Goal: Information Seeking & Learning: Understand process/instructions

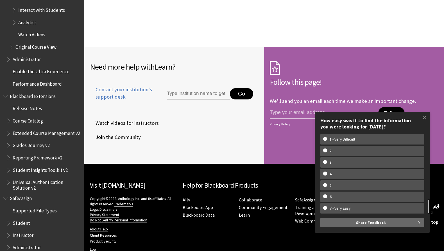
scroll to position [950, 0]
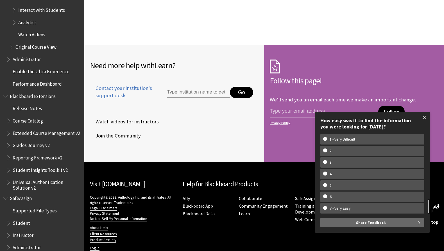
click at [425, 116] on span at bounding box center [425, 117] width 12 height 12
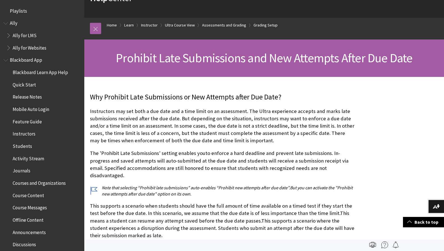
scroll to position [0, 0]
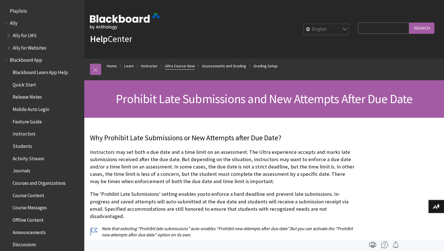
click at [180, 66] on link "Ultra Course View" at bounding box center [180, 65] width 30 height 7
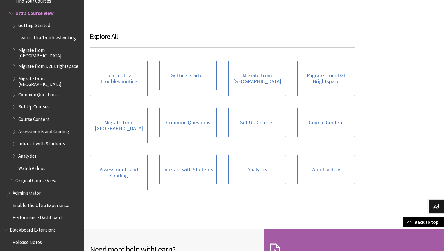
scroll to position [700, 0]
click at [118, 164] on link "Assessments and Grading" at bounding box center [119, 172] width 58 height 36
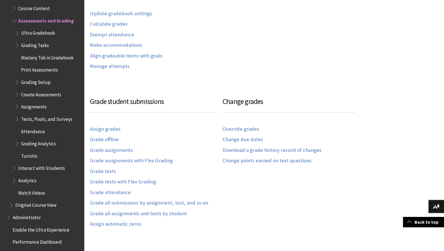
scroll to position [458, 0]
click at [159, 159] on link "Grade assignments with Flex Grading" at bounding box center [131, 160] width 83 height 6
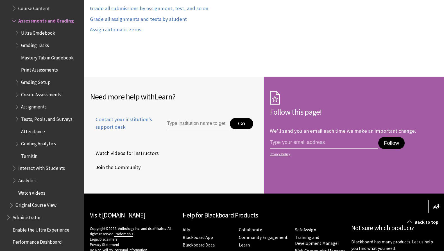
scroll to position [653, 0]
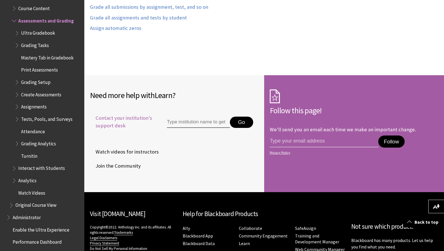
click at [114, 119] on span "Contact your institution's support desk" at bounding box center [122, 121] width 64 height 15
click at [199, 122] on input "Type institution name to get support" at bounding box center [198, 121] width 63 height 11
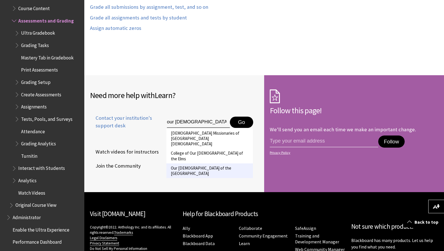
type input "our [DEMOGRAPHIC_DATA]"
click at [212, 163] on li "Our [DEMOGRAPHIC_DATA] of the [GEOGRAPHIC_DATA]" at bounding box center [210, 170] width 87 height 15
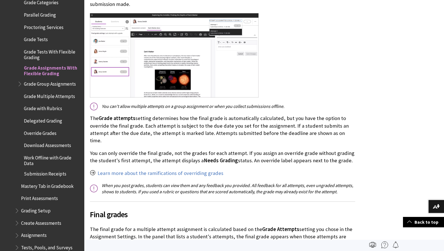
scroll to position [896, 0]
